Goal: Information Seeking & Learning: Learn about a topic

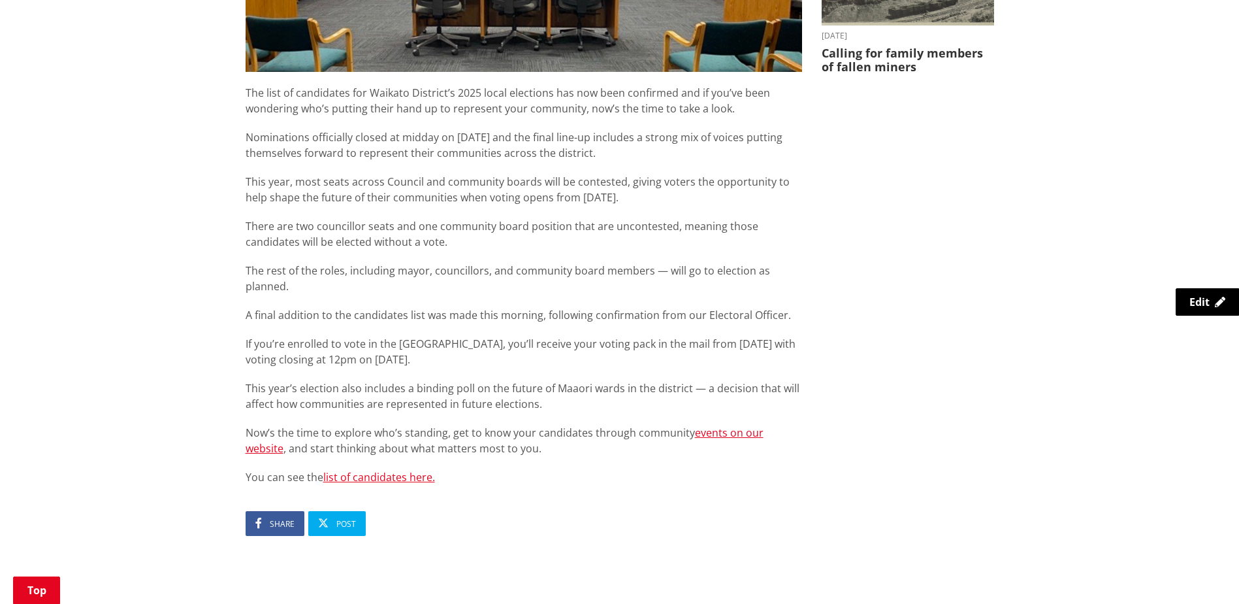
scroll to position [653, 0]
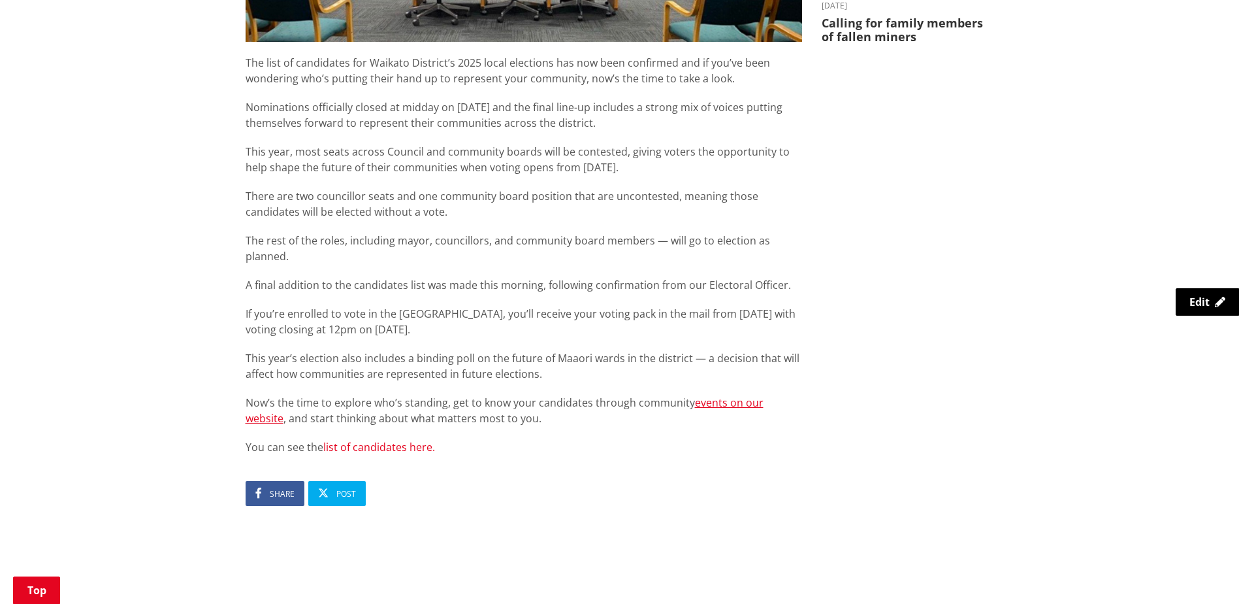
click at [362, 440] on link "list of candidates here." at bounding box center [379, 447] width 112 height 14
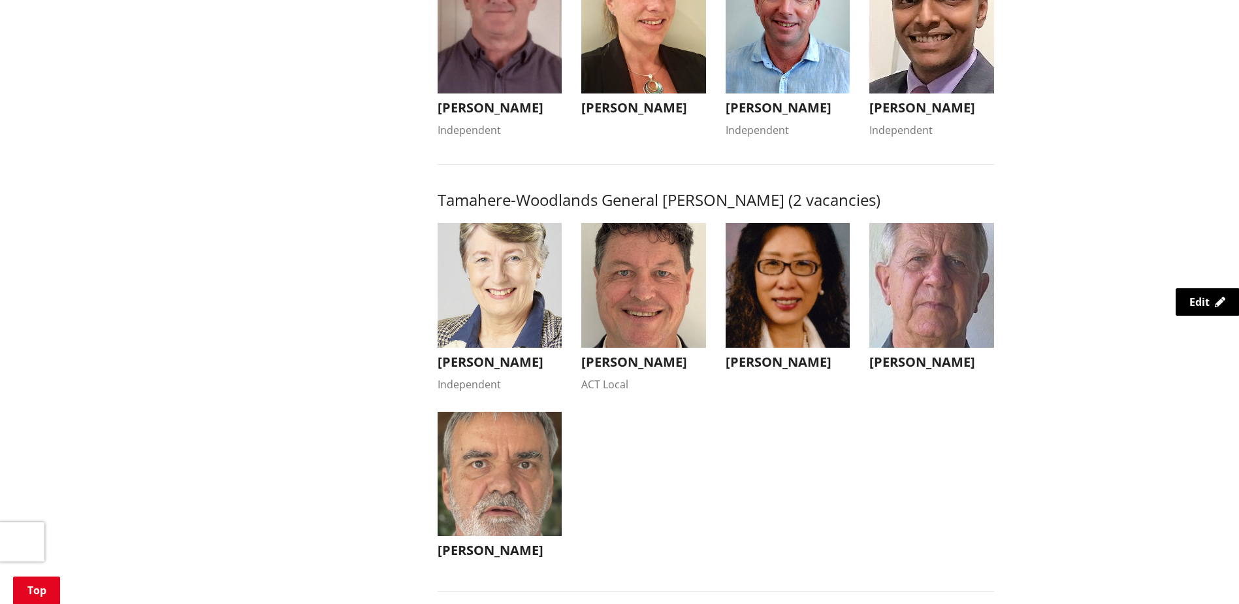
scroll to position [1503, 0]
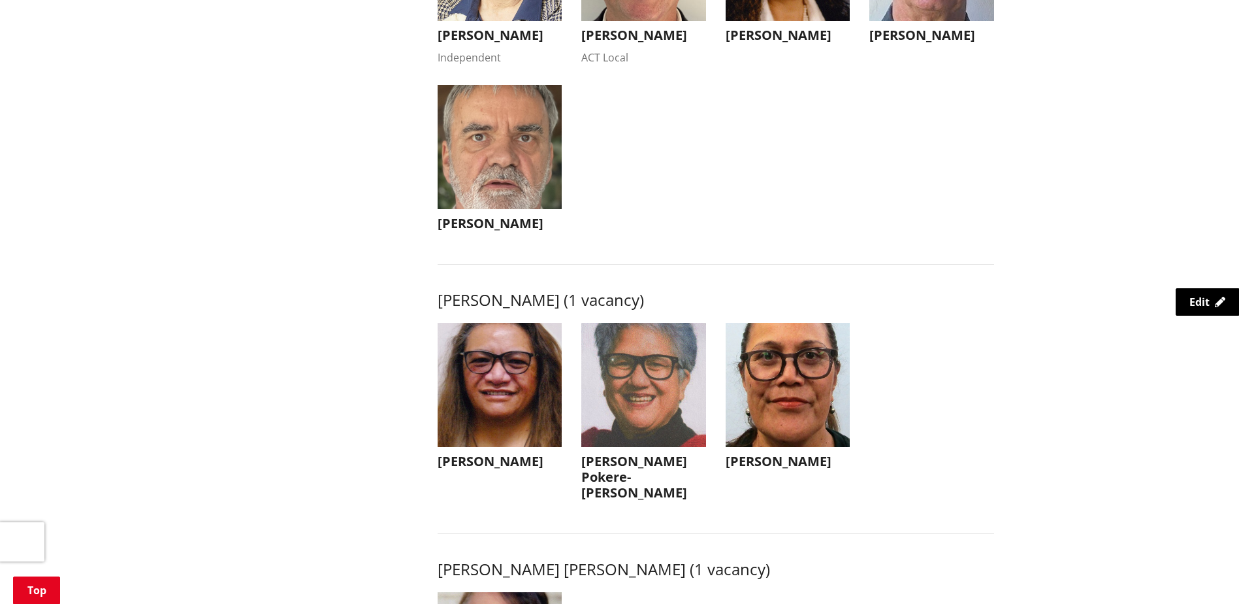
click at [645, 404] on img "button" at bounding box center [643, 385] width 125 height 125
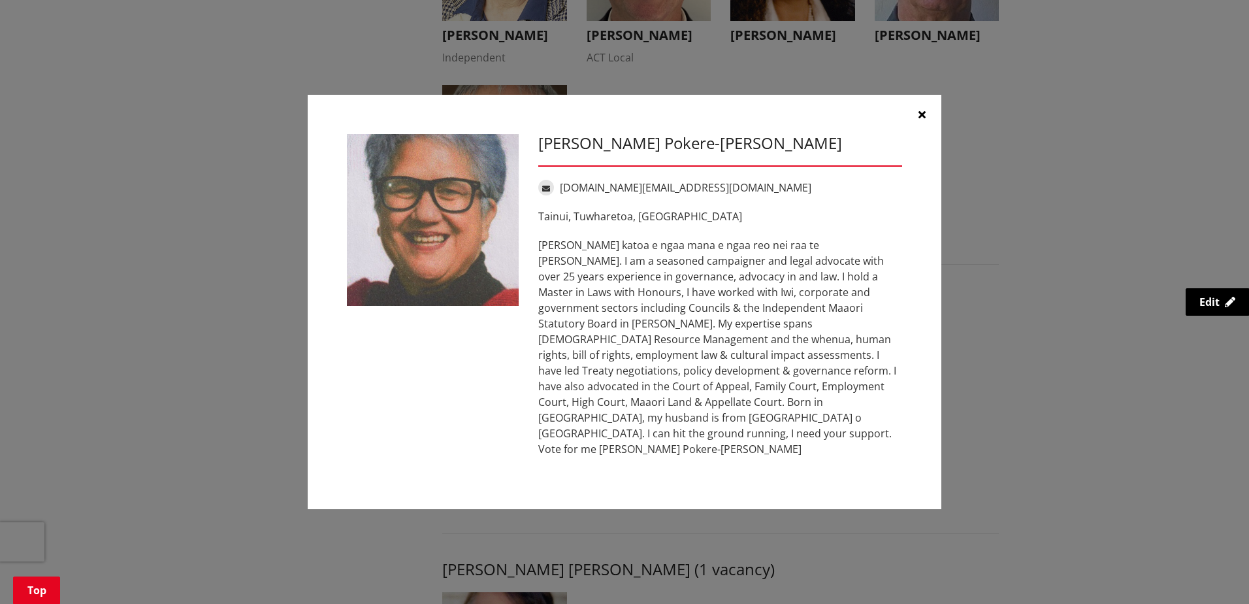
click at [921, 120] on icon "button" at bounding box center [922, 114] width 7 height 10
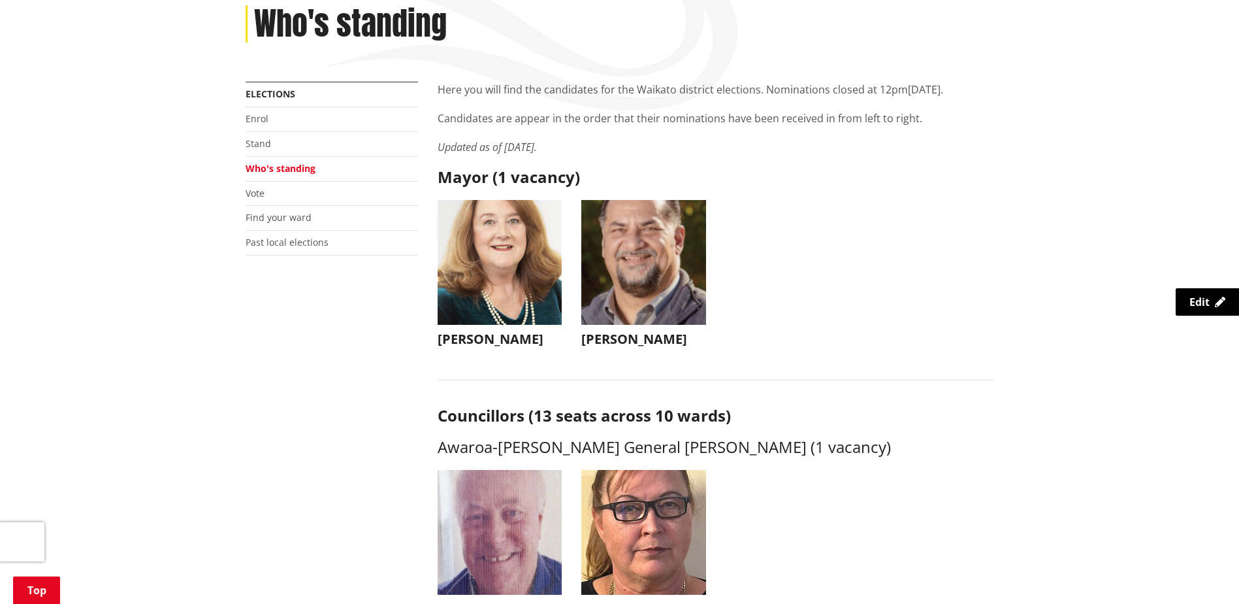
scroll to position [65, 0]
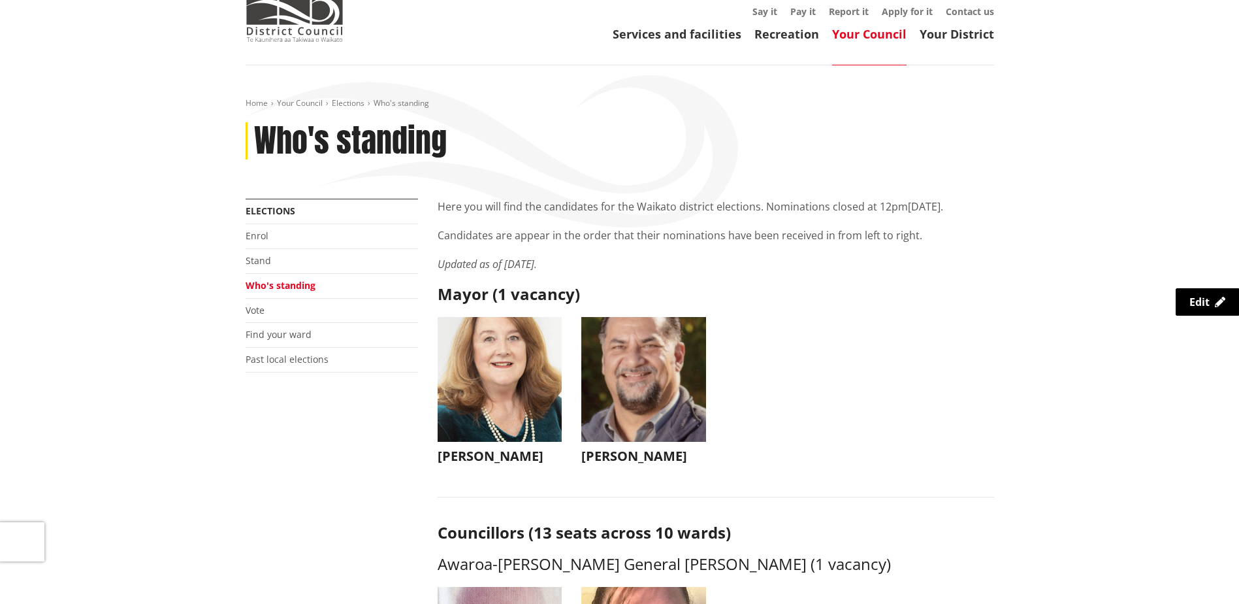
click at [661, 386] on img "button" at bounding box center [643, 379] width 125 height 125
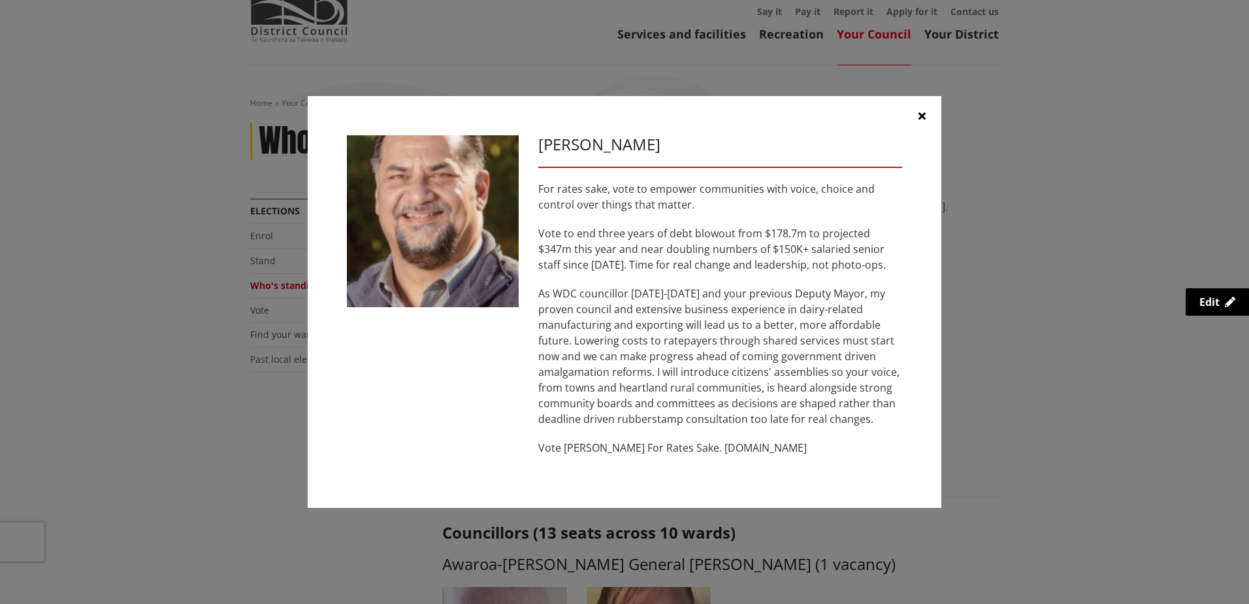
click at [921, 114] on icon "button" at bounding box center [922, 115] width 7 height 10
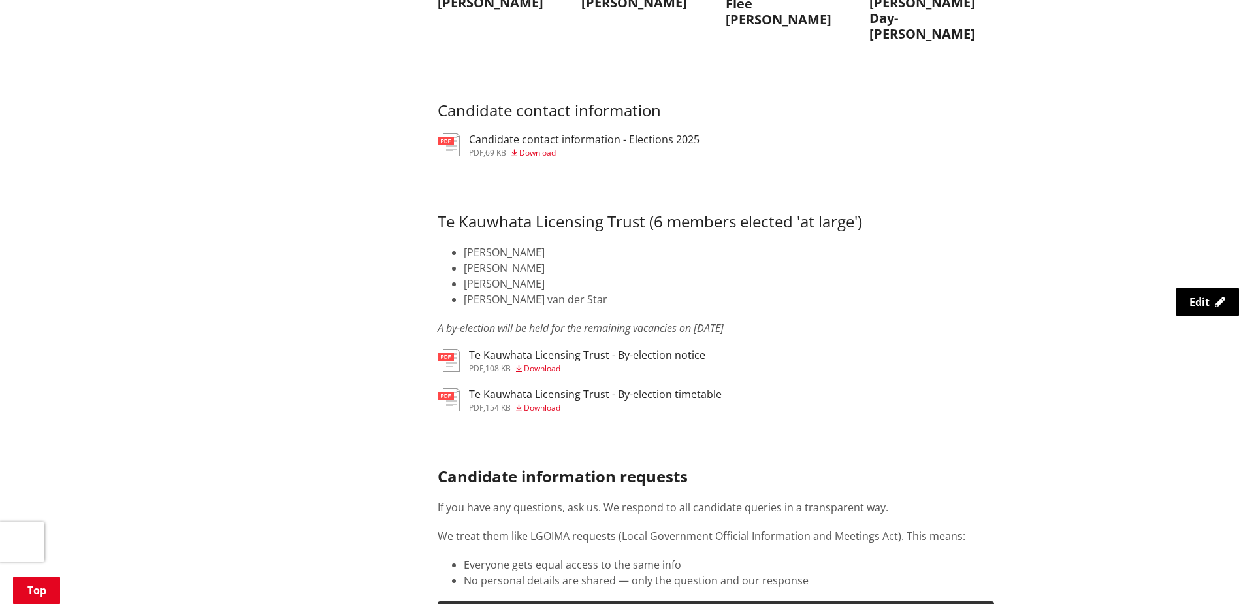
scroll to position [6403, 0]
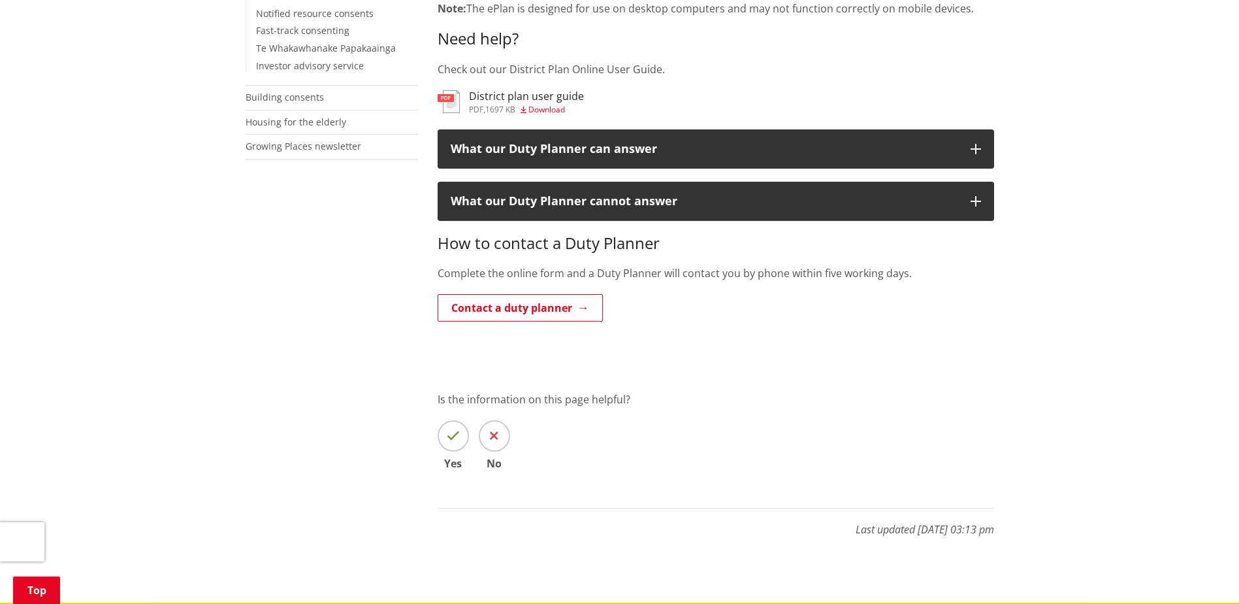
scroll to position [327, 0]
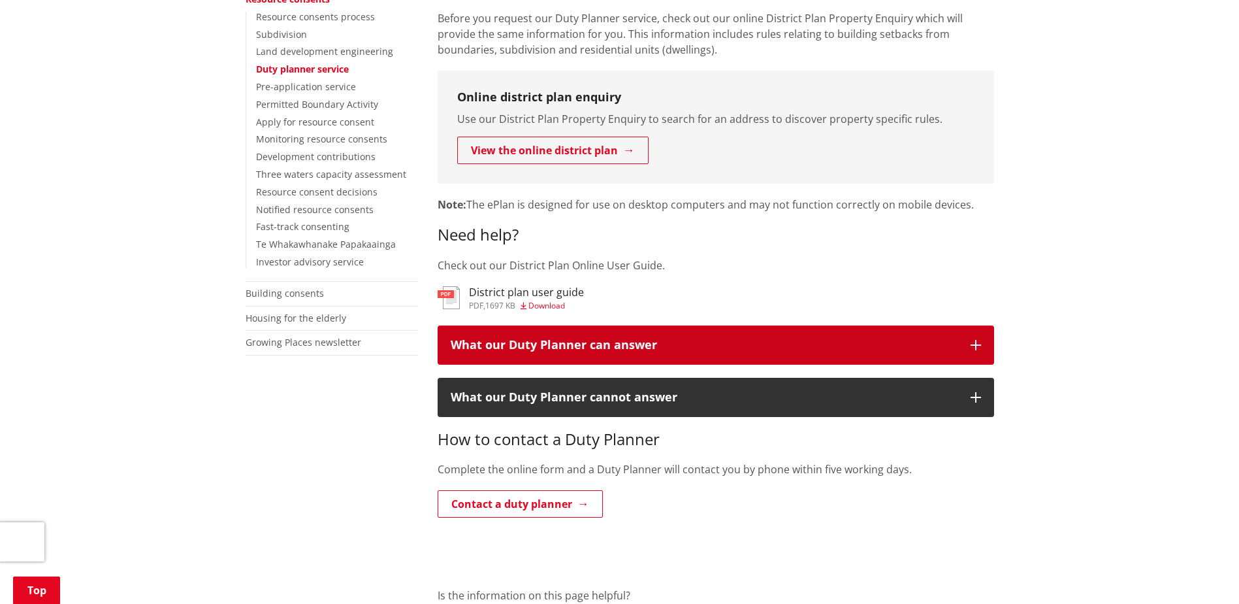
click at [614, 344] on div "What our Duty Planner can answer" at bounding box center [704, 344] width 507 height 13
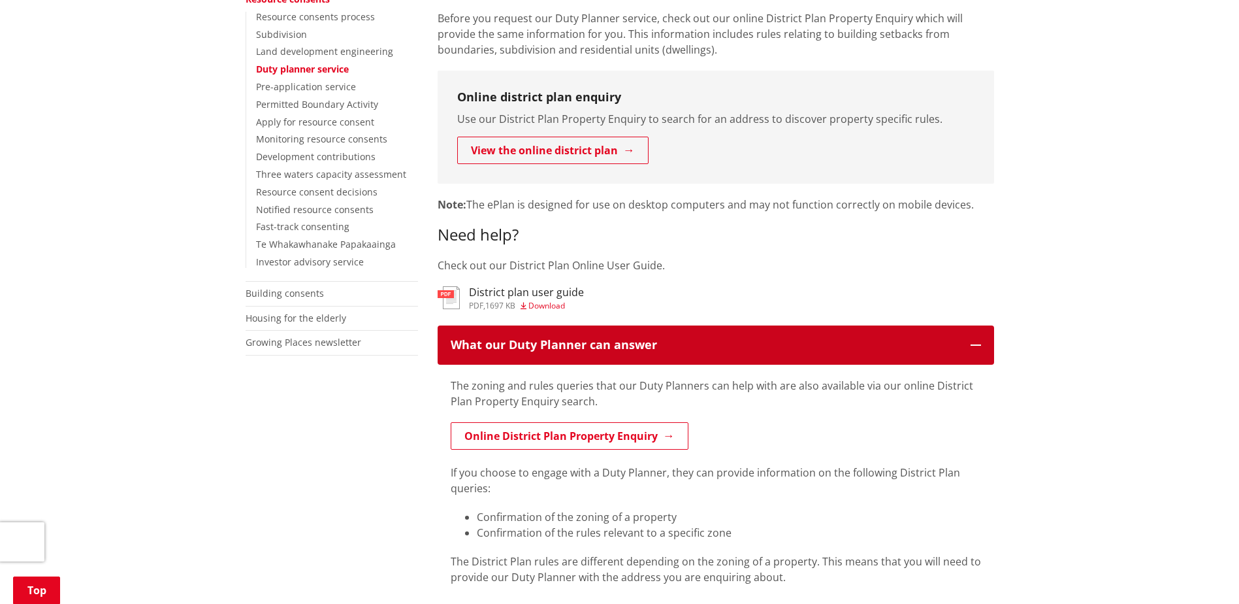
click at [612, 352] on div "What our Duty Planner can answer" at bounding box center [704, 344] width 507 height 13
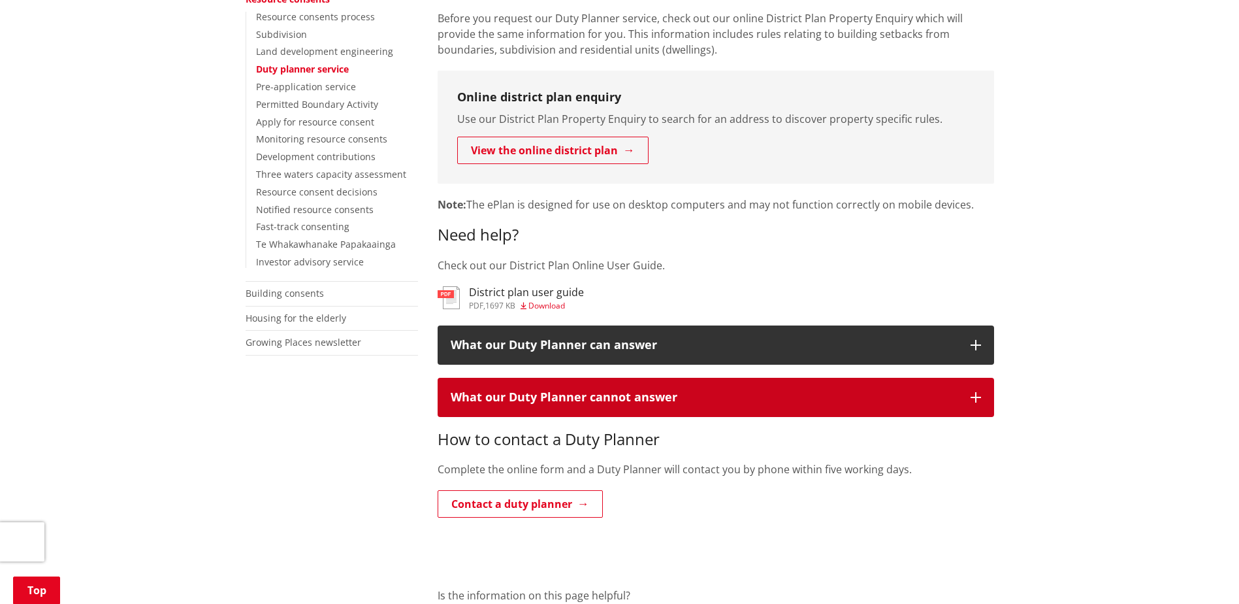
click at [596, 382] on button "What our Duty Planner cannot answer" at bounding box center [716, 397] width 557 height 39
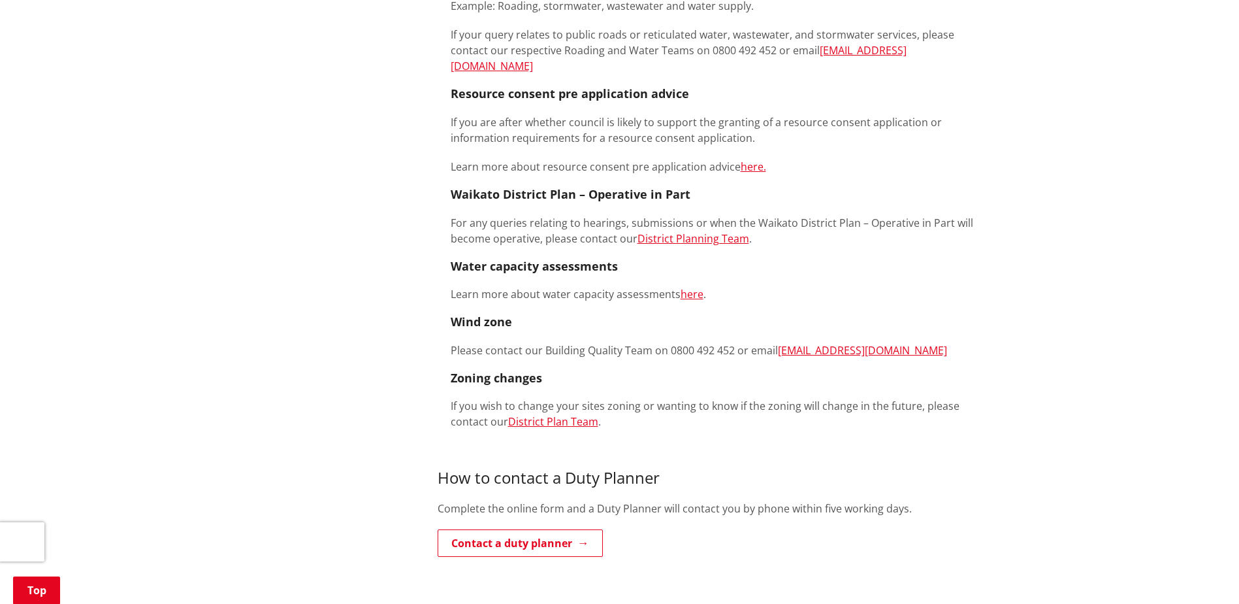
scroll to position [1437, 0]
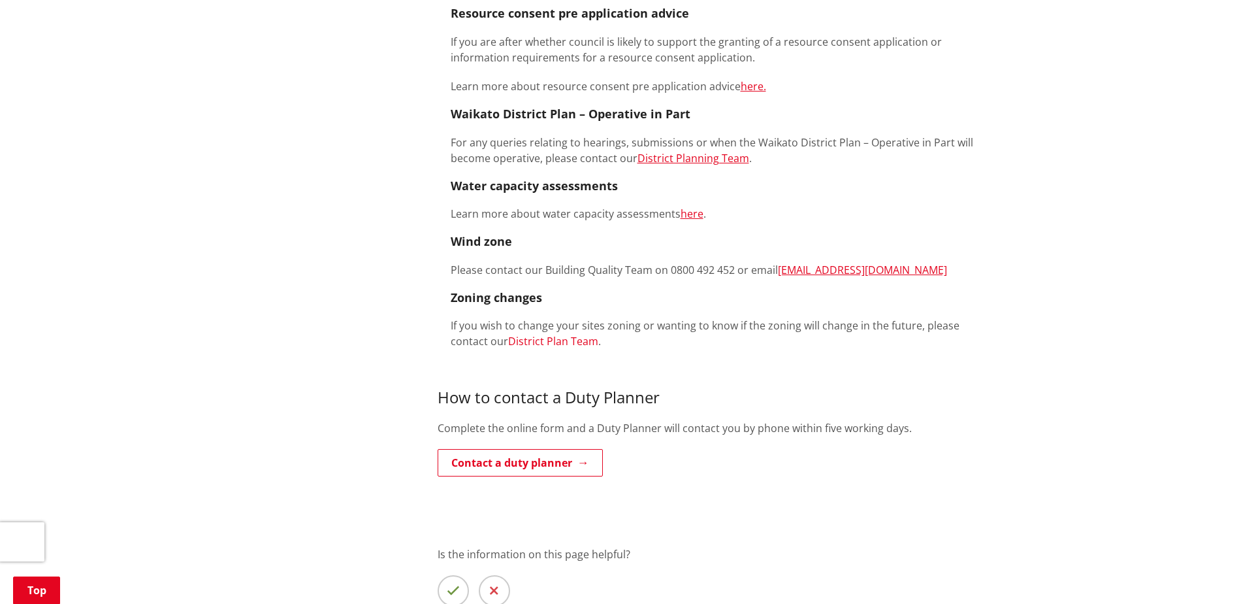
click at [548, 334] on link "District Plan Team" at bounding box center [553, 341] width 90 height 14
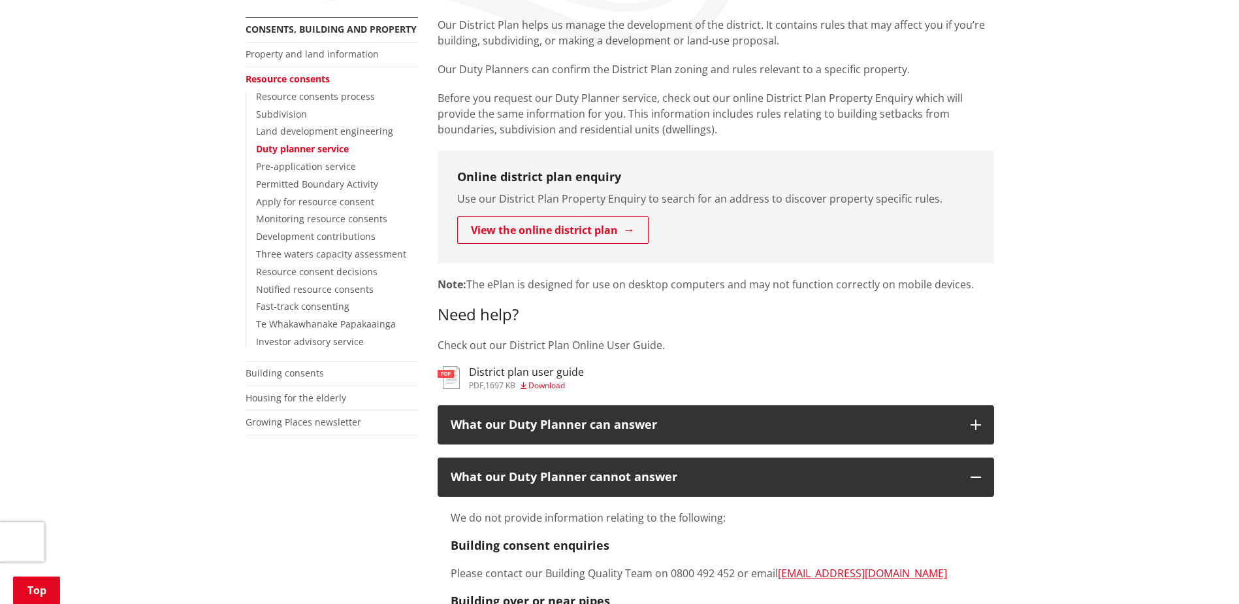
scroll to position [327, 0]
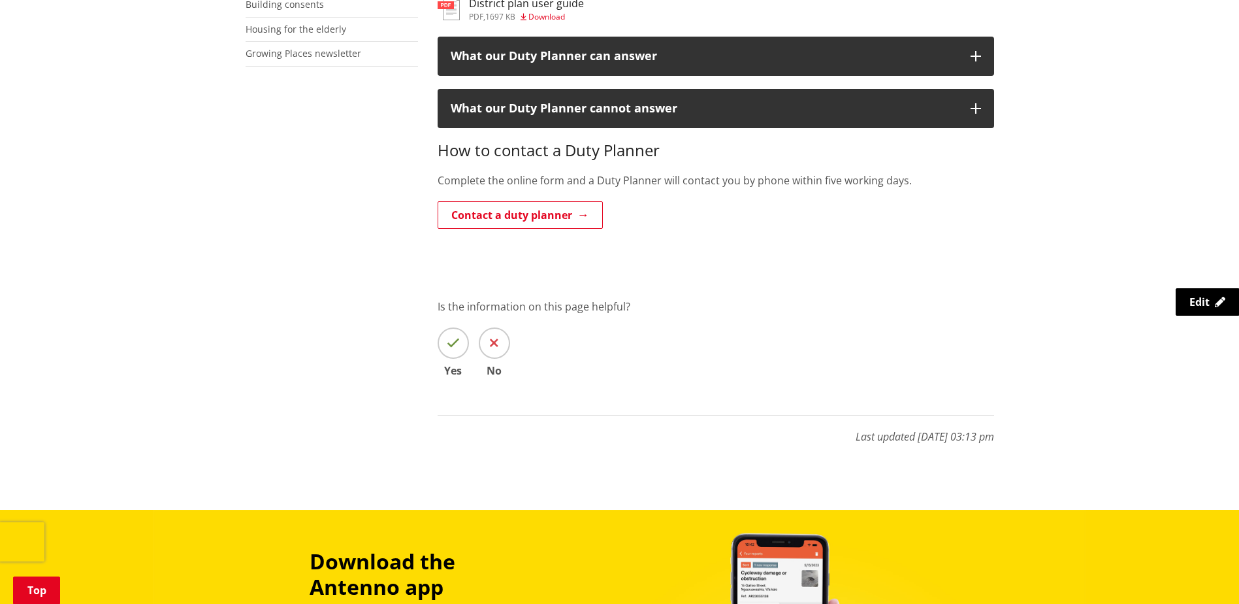
scroll to position [653, 0]
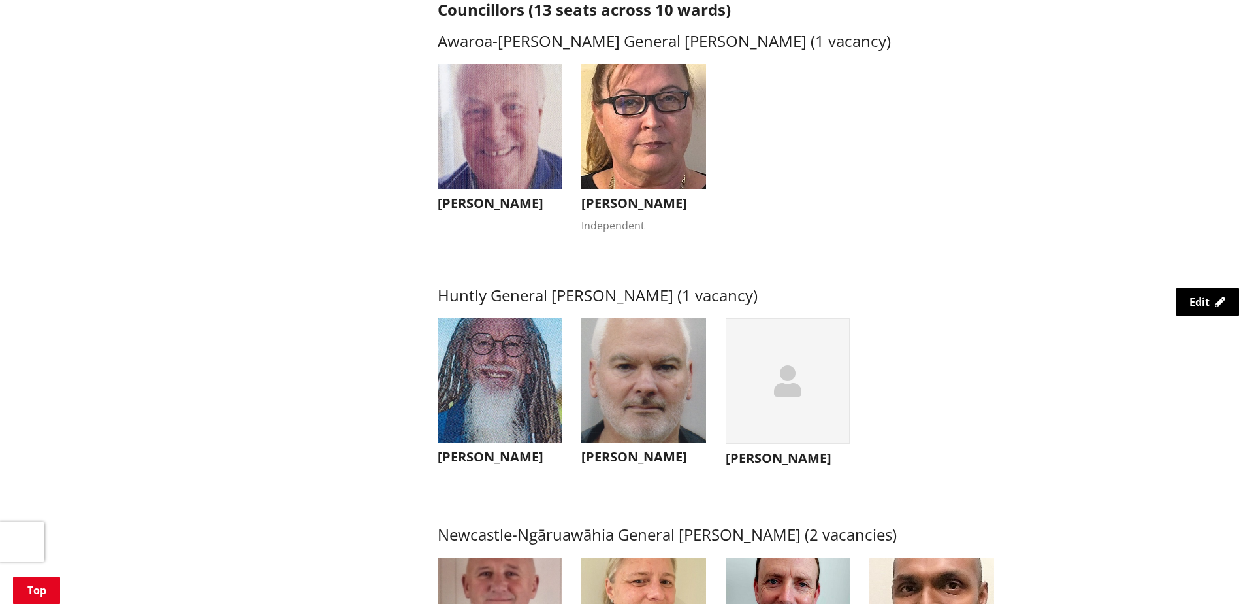
scroll to position [131, 0]
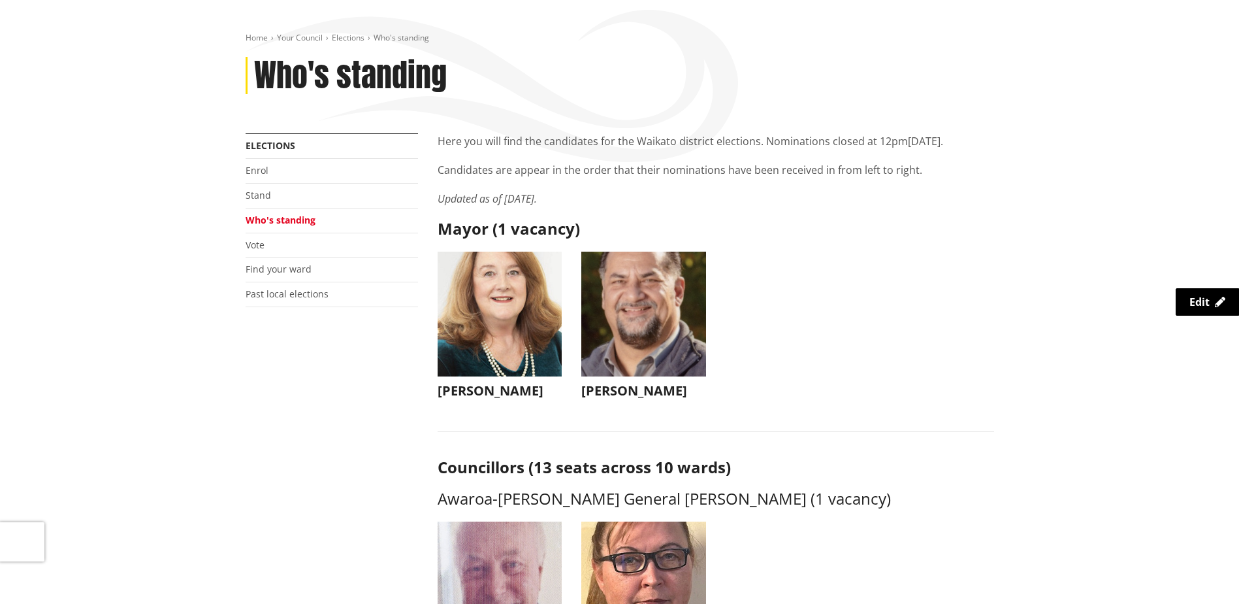
click at [634, 328] on img "button" at bounding box center [643, 314] width 125 height 125
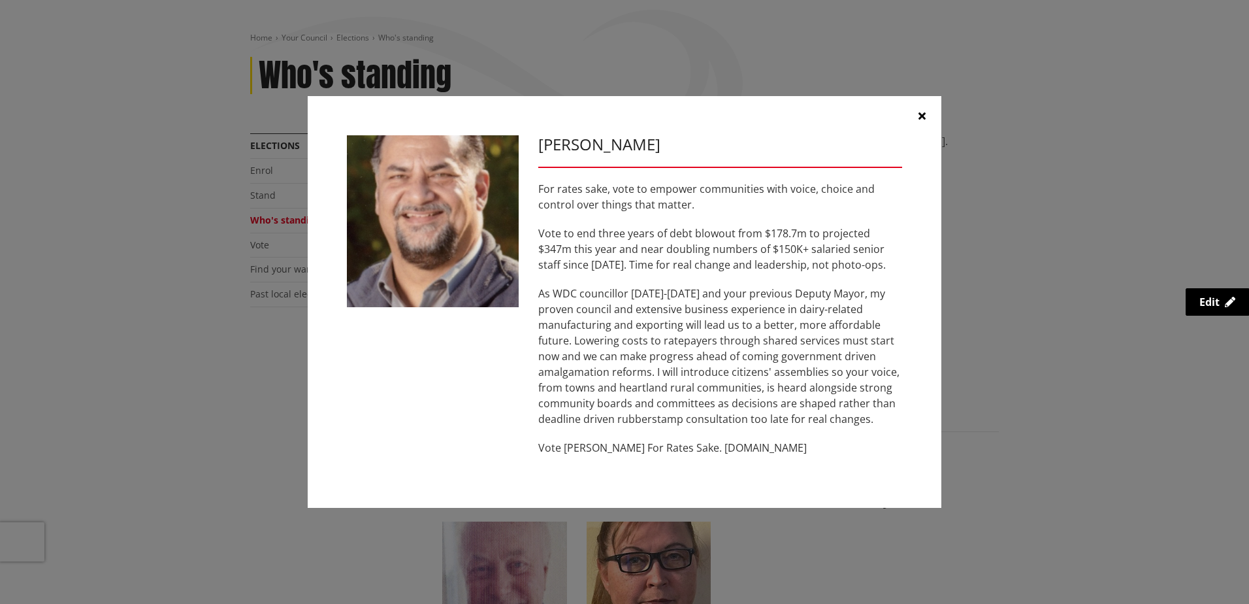
click at [921, 118] on icon "button" at bounding box center [922, 115] width 7 height 10
